Goal: Information Seeking & Learning: Learn about a topic

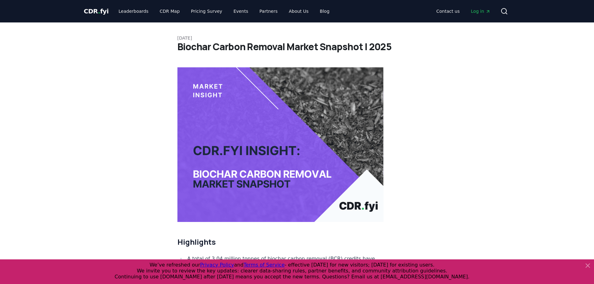
click at [589, 265] on icon at bounding box center [587, 265] width 7 height 7
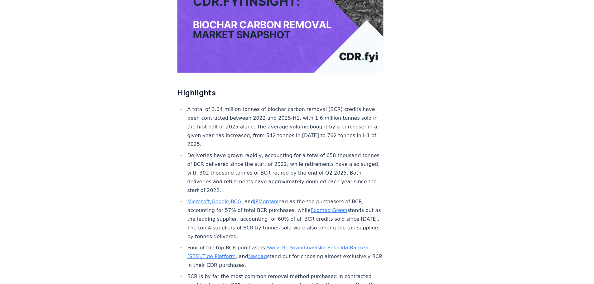
scroll to position [150, 0]
click at [226, 253] on link "Tide Platform" at bounding box center [218, 256] width 33 height 6
